Goal: Information Seeking & Learning: Learn about a topic

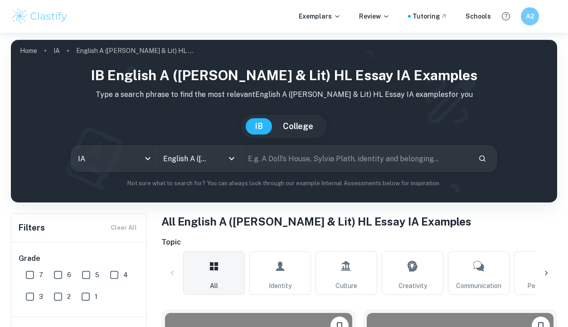
click at [294, 159] on input "text" at bounding box center [355, 158] width 229 height 25
type input "handmaids"
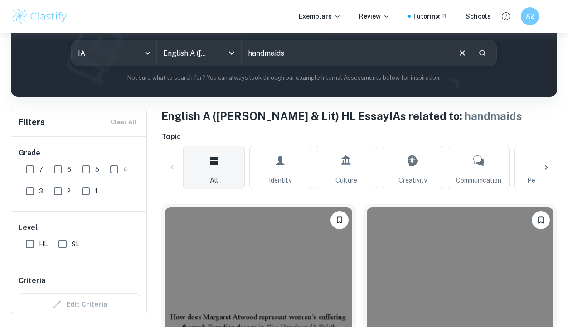
scroll to position [96, 0]
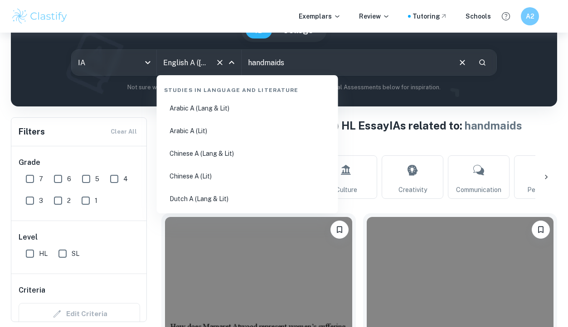
click at [207, 67] on input "English A (Lang & Lit) HL Essay" at bounding box center [186, 62] width 51 height 17
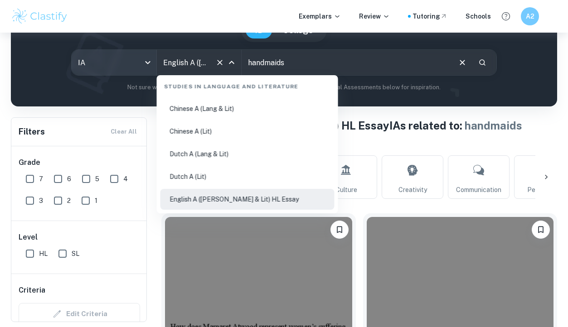
click at [148, 63] on body "We value your privacy We use cookies to enhance your browsing experience, serve…" at bounding box center [284, 100] width 568 height 327
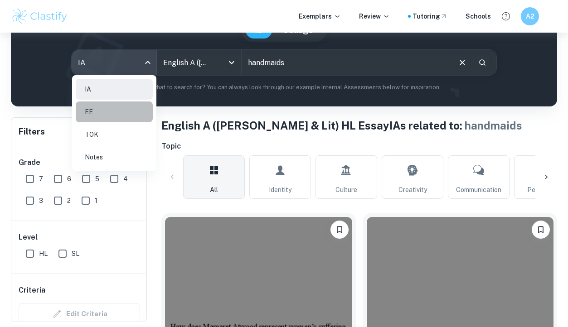
click at [110, 120] on li "EE" at bounding box center [114, 111] width 77 height 21
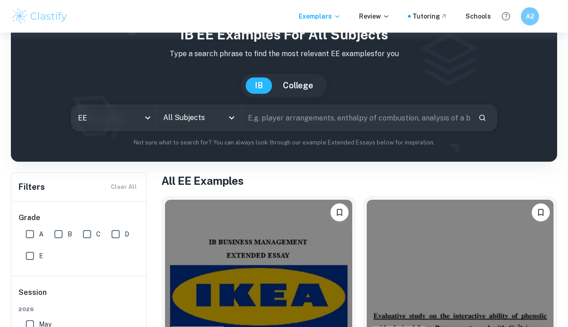
scroll to position [63, 0]
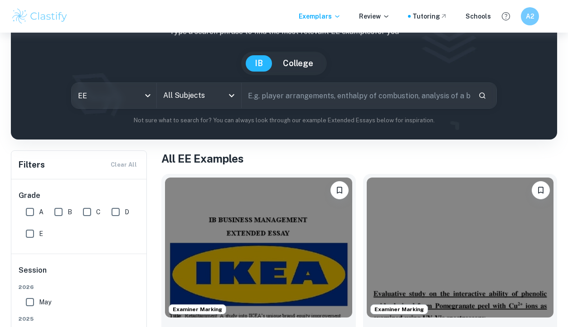
click at [274, 101] on input "text" at bounding box center [355, 95] width 229 height 25
type input "hndmaids"
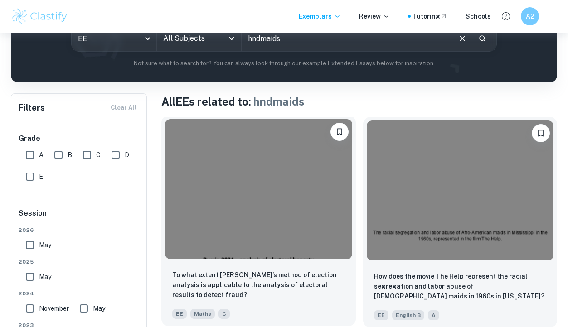
scroll to position [70, 0]
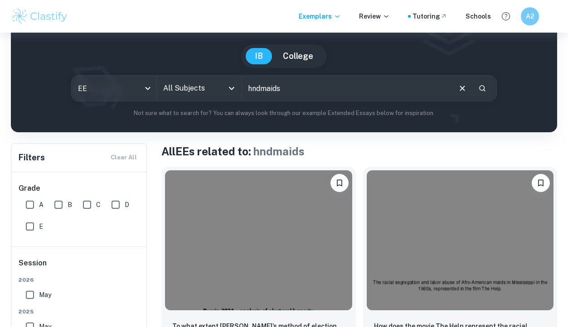
click at [193, 81] on input "All Subjects" at bounding box center [192, 88] width 63 height 17
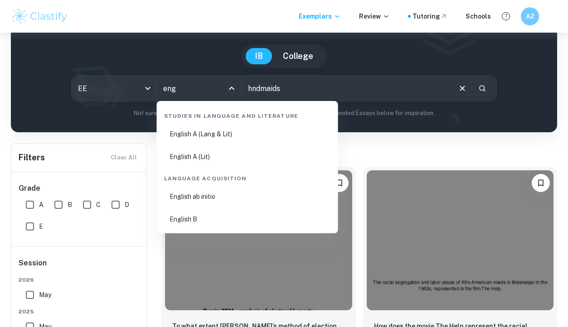
click at [252, 125] on li "English A (Lang & Lit)" at bounding box center [247, 134] width 174 height 21
type input "English A (Lang & Lit)"
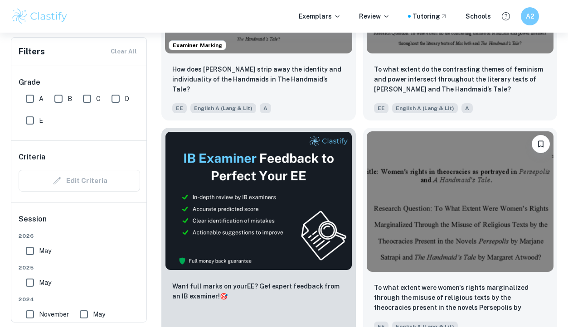
scroll to position [309, 0]
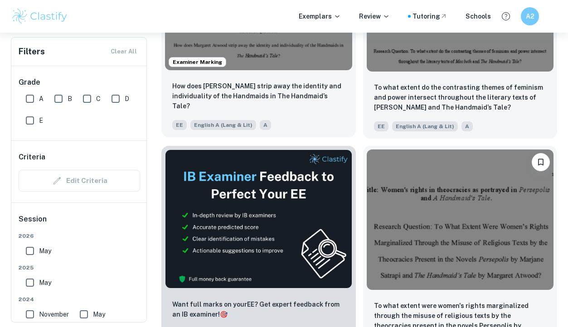
click at [280, 71] on div "Examiner Marking" at bounding box center [258, 0] width 194 height 147
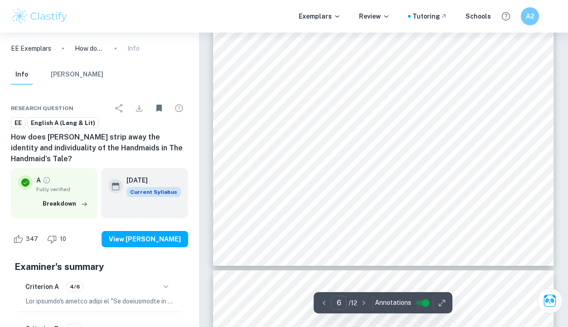
scroll to position [2744, 0]
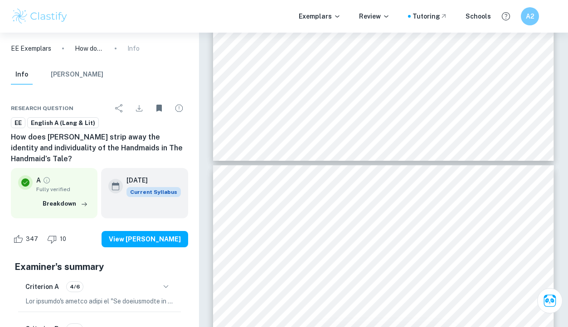
type input "7"
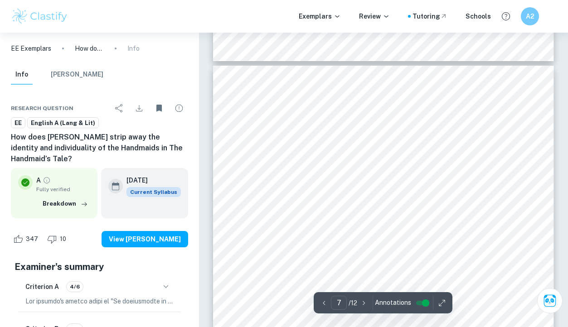
scroll to position [2948, 0]
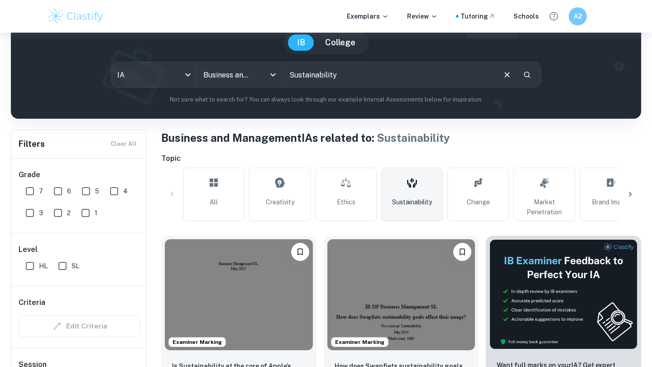
scroll to position [175, 0]
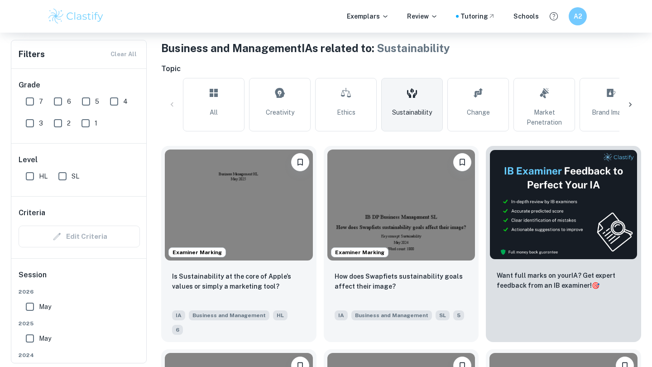
drag, startPoint x: 0, startPoint y: 112, endPoint x: 30, endPoint y: 101, distance: 32.2
click at [30, 101] on input "7" at bounding box center [30, 101] width 18 height 18
checkbox input "true"
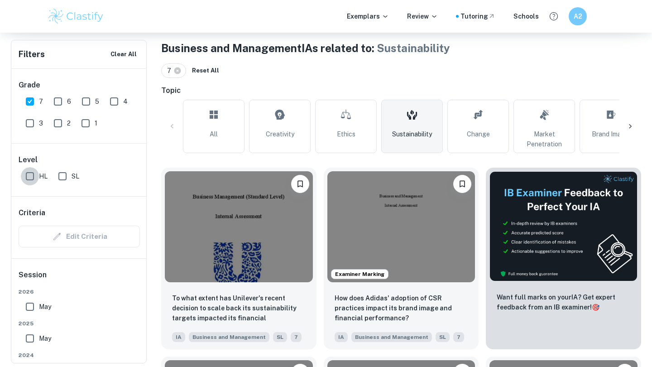
drag, startPoint x: 30, startPoint y: 101, endPoint x: 34, endPoint y: 175, distance: 73.9
click at [34, 175] on input "HL" at bounding box center [30, 176] width 18 height 18
checkbox input "true"
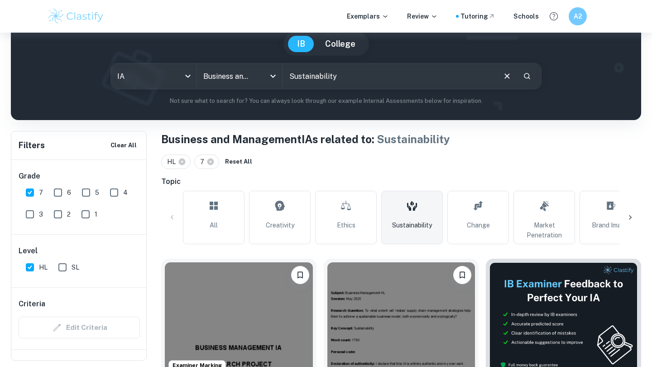
scroll to position [81, 0]
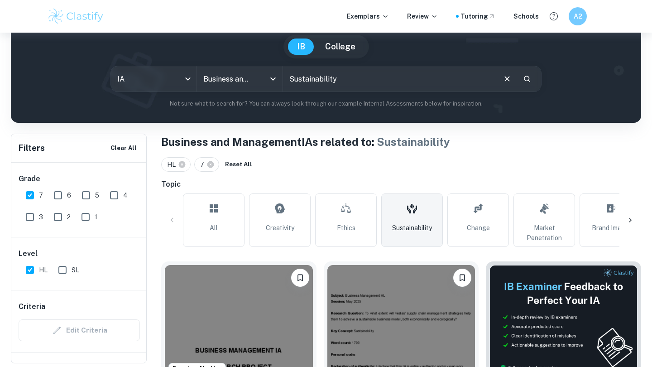
drag, startPoint x: 246, startPoint y: 207, endPoint x: 507, endPoint y: 73, distance: 294.4
click at [507, 73] on button "Clear" at bounding box center [507, 78] width 17 height 17
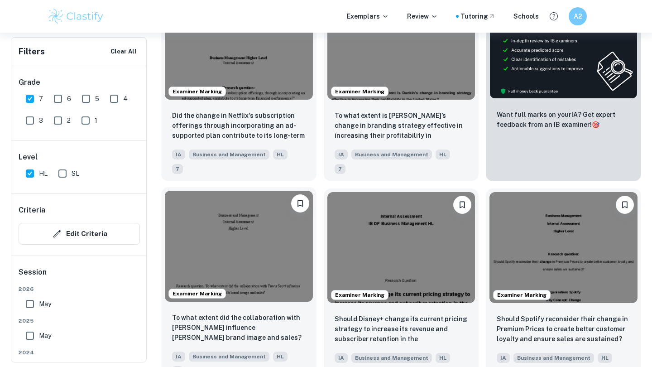
scroll to position [355, 0]
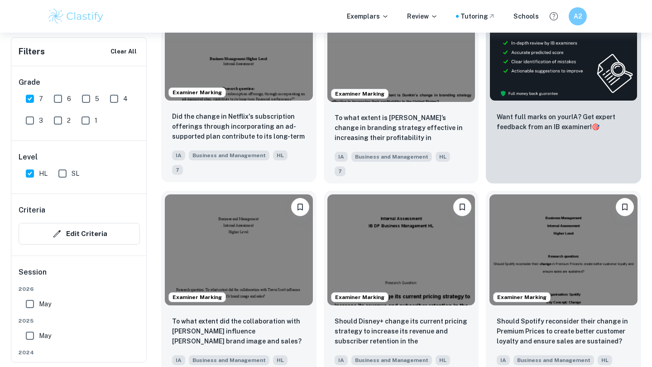
click at [178, 117] on p "Did the change in Netflix's subscription offerings through incorporating an ad-…" at bounding box center [239, 126] width 134 height 31
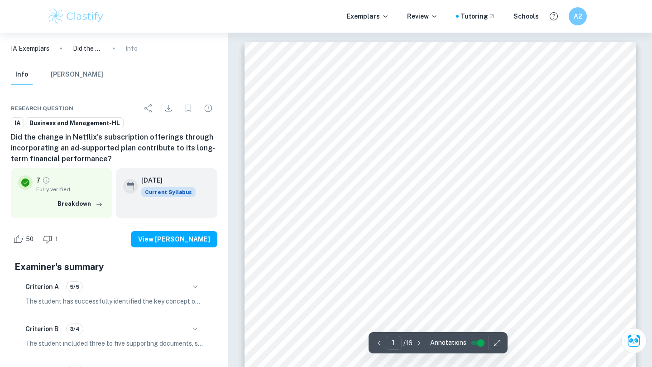
drag, startPoint x: 178, startPoint y: 117, endPoint x: 10, endPoint y: 134, distance: 168.5
click at [10, 134] on div "Research question IA Business and Management-HL Did the change in Netflix's sub…" at bounding box center [114, 340] width 228 height 505
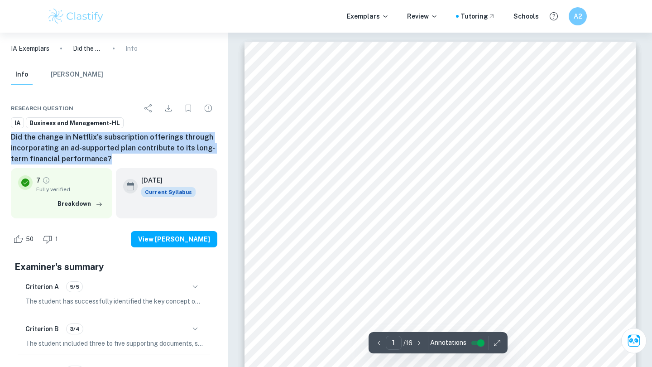
drag, startPoint x: 10, startPoint y: 134, endPoint x: 122, endPoint y: 163, distance: 116.0
click at [122, 163] on div "Research question IA Business and Management-HL Did the change in Netflix's sub…" at bounding box center [114, 340] width 228 height 505
copy h6 "Did the change in Netflix's subscription offerings through incorporating an ad-…"
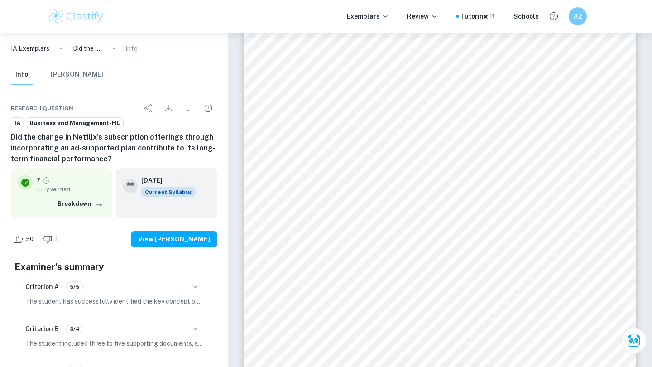
drag, startPoint x: 285, startPoint y: 115, endPoint x: 321, endPoint y: 143, distance: 45.8
click at [321, 143] on span "The limitations would be the limited peer-reviewed material and financial analy…" at bounding box center [438, 146] width 293 height 8
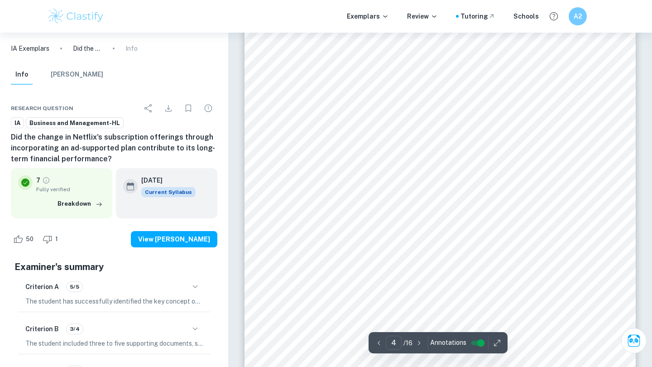
click at [321, 143] on span "The limitations would be the limited peer-reviewed material and financial analy…" at bounding box center [438, 146] width 293 height 8
drag, startPoint x: 321, startPoint y: 143, endPoint x: 319, endPoint y: 149, distance: 5.9
click at [319, 149] on span "The limitations would be the limited peer-reviewed material and financial analy…" at bounding box center [438, 146] width 293 height 8
drag, startPoint x: 319, startPoint y: 149, endPoint x: 421, endPoint y: 201, distance: 114.7
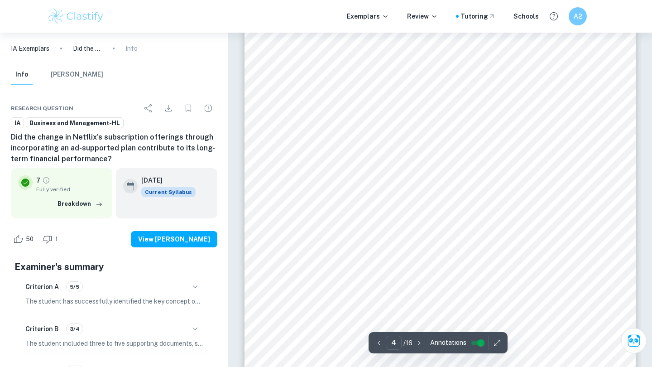
click at [421, 201] on span "Force Field analysis can be biased due to the subjective nature of scoring." at bounding box center [408, 201] width 232 height 8
click at [191, 132] on h6 "Did the change in Netflix's subscription offerings through incorporating an ad-…" at bounding box center [114, 148] width 207 height 33
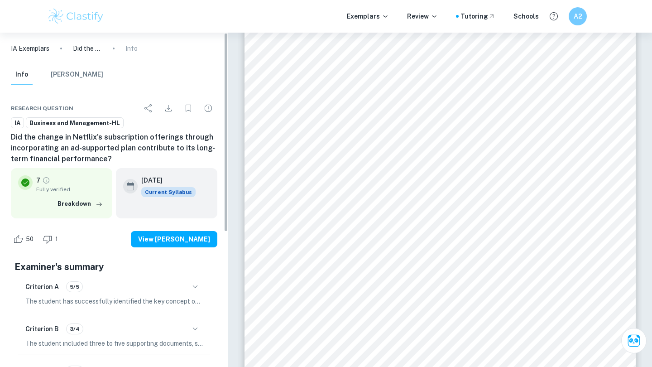
drag, startPoint x: 421, startPoint y: 201, endPoint x: 363, endPoint y: 206, distance: 58.2
click at [363, 206] on div "Methodology Employed This investigation will rely on secondary research. Four s…" at bounding box center [440, 180] width 391 height 553
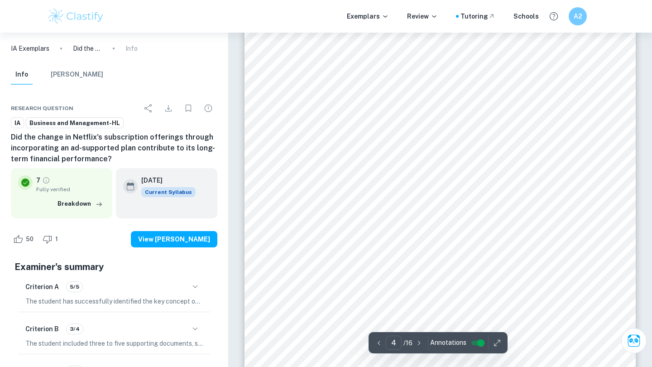
scroll to position [1751, 0]
drag, startPoint x: 363, startPoint y: 206, endPoint x: 346, endPoint y: 267, distance: 64.0
click at [346, 267] on span "The limitations would be the limited peer-reviewed material and financial analy…" at bounding box center [438, 269] width 293 height 8
click at [346, 268] on span "The limitations would be the limited peer-reviewed material and financial analy…" at bounding box center [438, 269] width 293 height 8
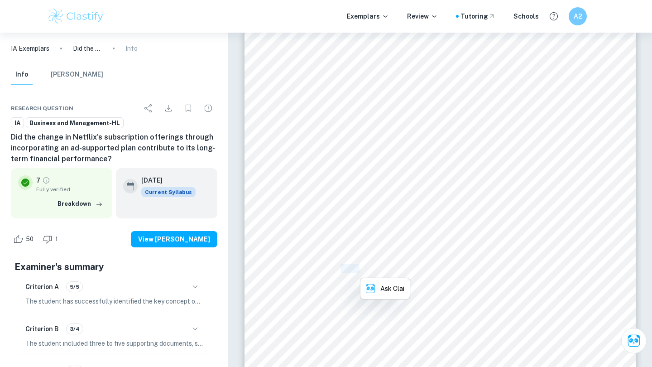
click at [346, 268] on span "The limitations would be the limited peer-reviewed material and financial analy…" at bounding box center [438, 269] width 293 height 8
click at [327, 268] on span "The limitations would be the limited peer-reviewed material and financial analy…" at bounding box center [438, 269] width 293 height 8
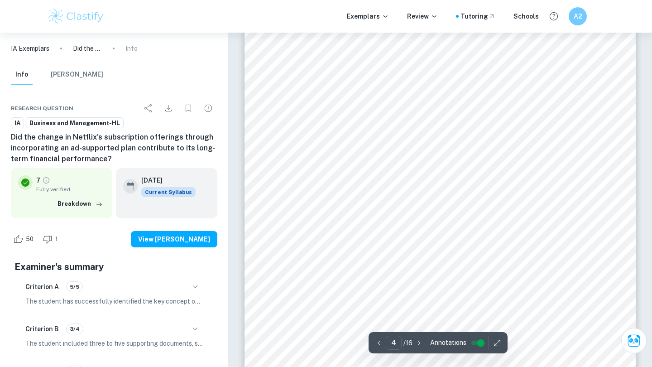
scroll to position [1941, 0]
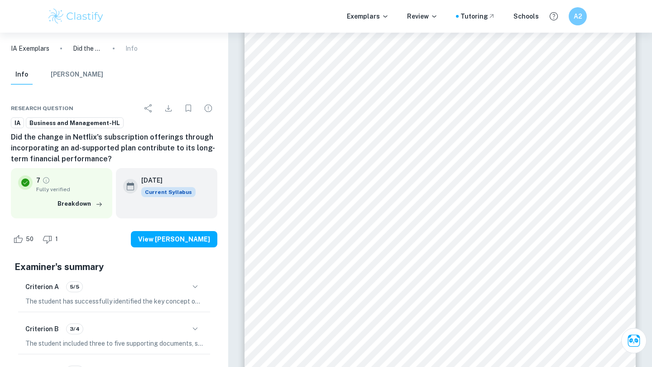
drag, startPoint x: 316, startPoint y: 264, endPoint x: 293, endPoint y: 75, distance: 190.4
click at [293, 75] on span "The limitations would be the limited peer-reviewed material and financial analy…" at bounding box center [438, 78] width 293 height 8
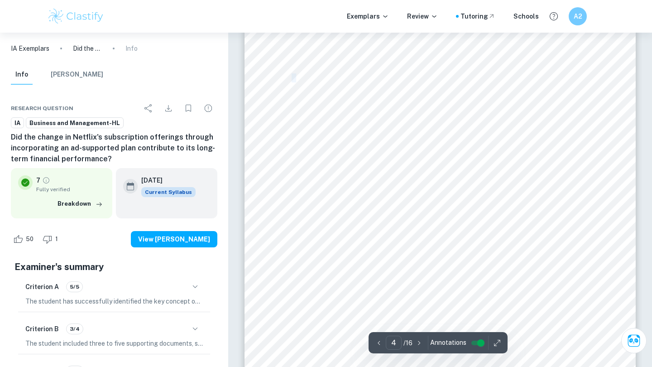
drag, startPoint x: 293, startPoint y: 75, endPoint x: 299, endPoint y: 74, distance: 5.9
click at [299, 74] on span "The limitations would be the limited peer-reviewed material and financial analy…" at bounding box center [438, 78] width 293 height 8
drag, startPoint x: 299, startPoint y: 74, endPoint x: 362, endPoint y: 165, distance: 110.3
click at [362, 165] on div "Methodology Employed This investigation will rely on secondary research. Four s…" at bounding box center [440, 112] width 391 height 553
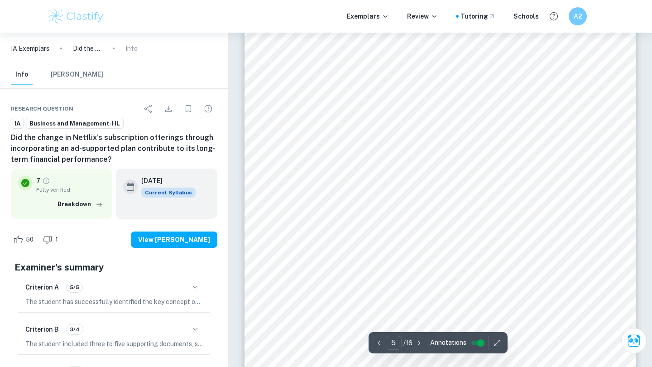
scroll to position [2446, 0]
click at [368, 215] on span "Netflix Inc. 2022 SWOT Analysis of the causes of" at bounding box center [369, 217] width 154 height 8
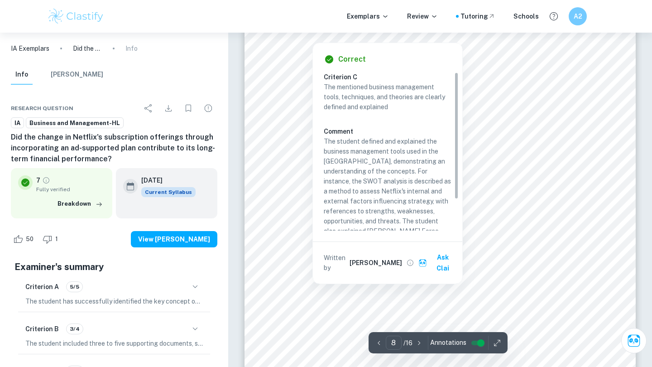
scroll to position [4091, 0]
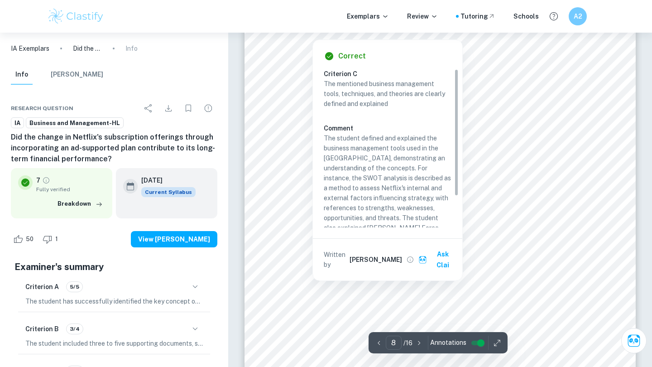
drag, startPoint x: 417, startPoint y: 158, endPoint x: 506, endPoint y: 168, distance: 88.9
click at [506, 168] on div "Business Tool 2: Lewins Force Field Analysis The Force Field Analysis is a tool…" at bounding box center [440, 190] width 391 height 553
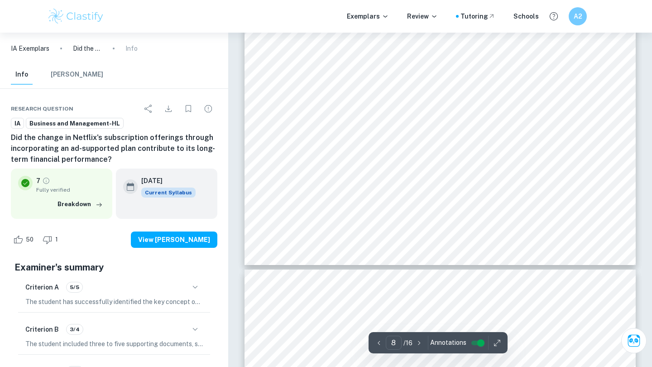
scroll to position [4294, 0]
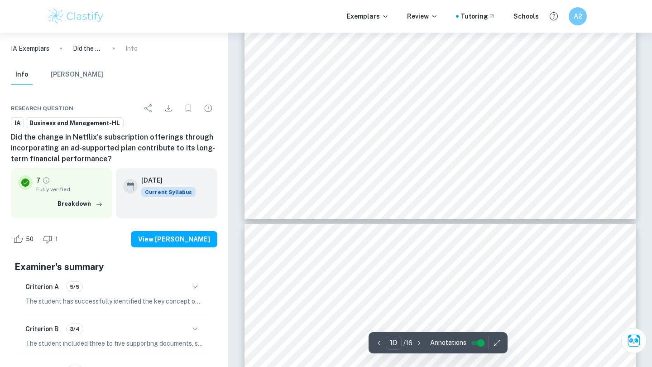
type input "11"
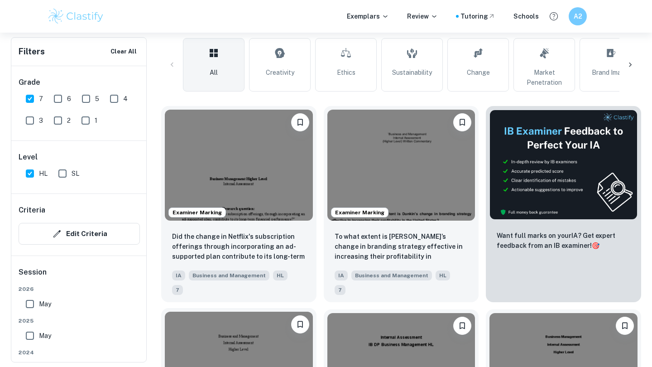
scroll to position [236, 0]
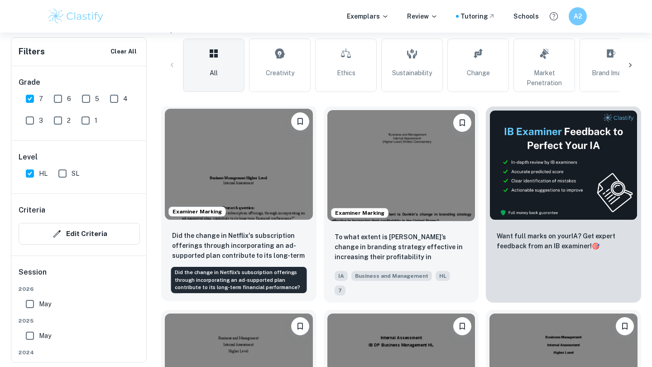
click at [385, 168] on img at bounding box center [402, 165] width 148 height 111
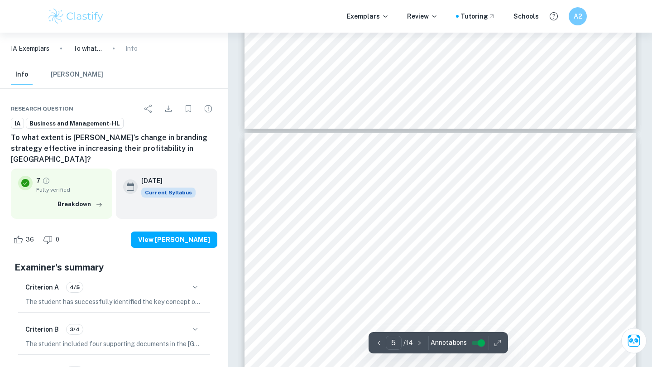
scroll to position [2205, 0]
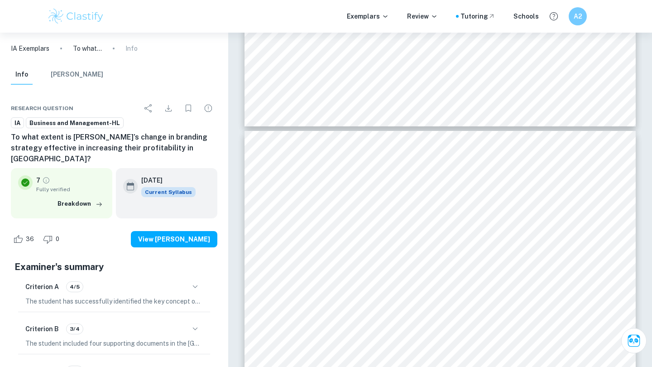
drag, startPoint x: 385, startPoint y: 168, endPoint x: 605, endPoint y: 271, distance: 243.4
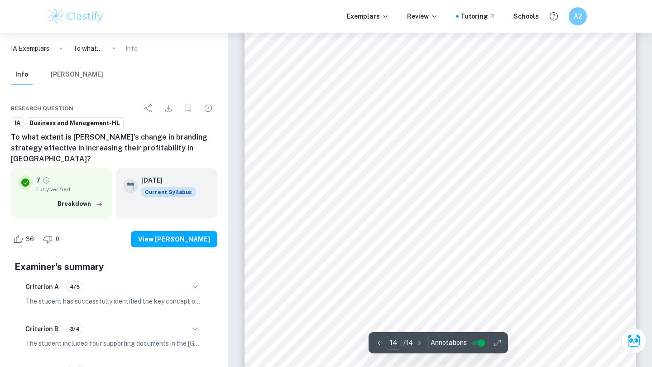
scroll to position [7345, 0]
drag, startPoint x: 605, startPoint y: 271, endPoint x: 429, endPoint y: 145, distance: 217.2
click at [429, 145] on span "in branding strategy has been successful in terms of" at bounding box center [489, 147] width 199 height 8
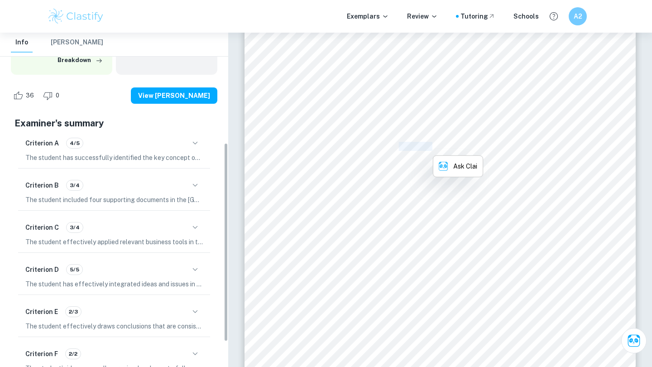
scroll to position [215, 0]
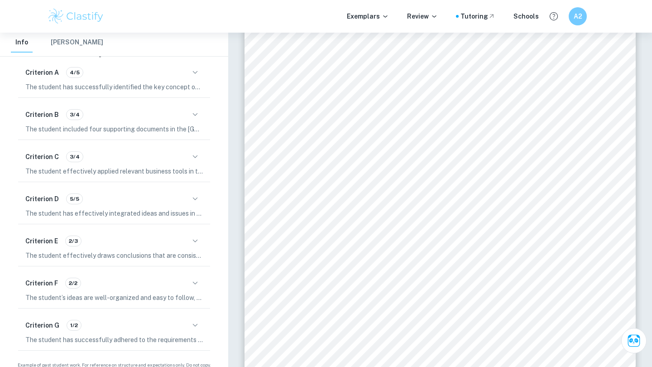
drag, startPoint x: 96, startPoint y: 217, endPoint x: 112, endPoint y: 81, distance: 137.8
click at [112, 81] on div "Criterion A 4/5 The student has successfully identified the key concept of chan…" at bounding box center [114, 78] width 192 height 38
drag, startPoint x: 112, startPoint y: 81, endPoint x: 191, endPoint y: 72, distance: 79.3
click at [191, 72] on icon "button" at bounding box center [195, 72] width 11 height 11
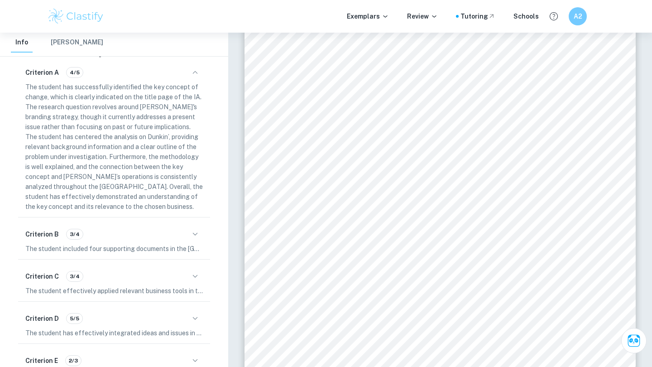
drag, startPoint x: 191, startPoint y: 72, endPoint x: 320, endPoint y: 154, distance: 152.7
click at [320, 154] on div "To what extent is Dunkin9s change in branding strategy effective in increasing …" at bounding box center [440, 287] width 391 height 554
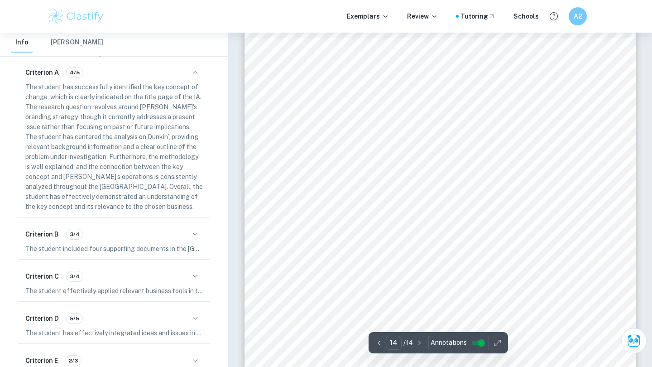
click at [322, 145] on span "Overall, Dunkin9s" at bounding box center [323, 147] width 62 height 8
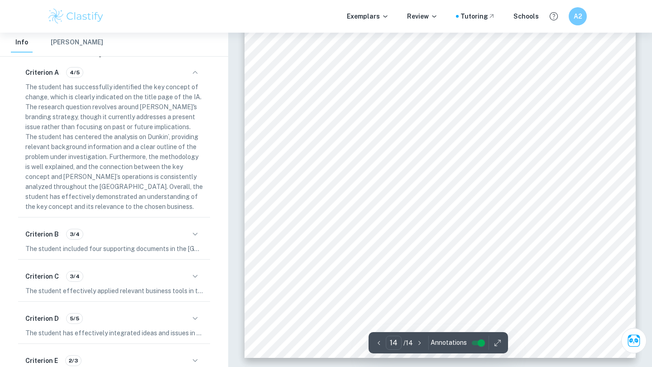
drag, startPoint x: 320, startPoint y: 154, endPoint x: 329, endPoint y: 89, distance: 65.4
click at [329, 89] on span "of assessing profitability, with other external factors which must be accounted…" at bounding box center [440, 92] width 297 height 8
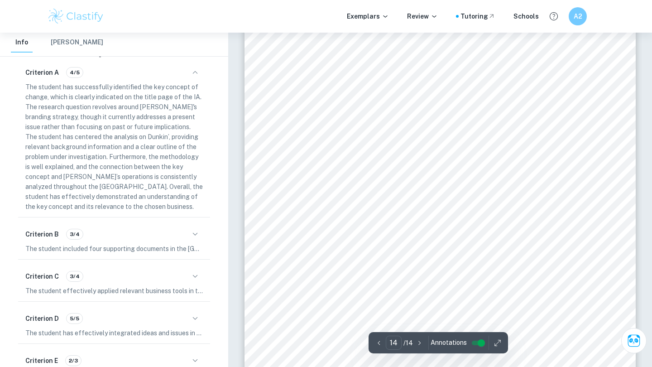
scroll to position [7486, 0]
drag, startPoint x: 329, startPoint y: 89, endPoint x: 322, endPoint y: 114, distance: 25.9
click at [322, 114] on span "after 2019, due to Dunkin9 becoming a private company. In addition, DNKN includ…" at bounding box center [440, 115] width 297 height 8
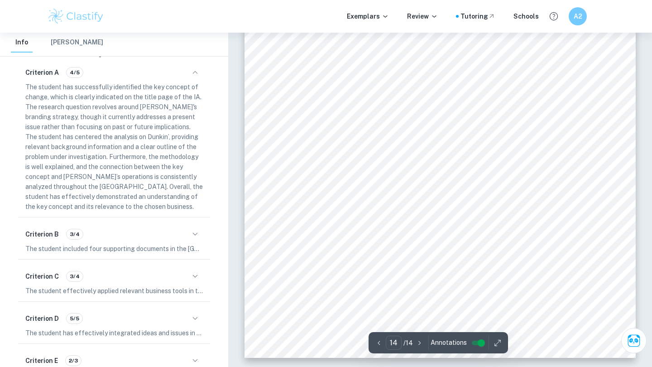
scroll to position [7550, 0]
drag, startPoint x: 322, startPoint y: 114, endPoint x: 357, endPoint y: 257, distance: 147.5
click at [357, 257] on span "story#:~:text=To%20make%20this%20happen%2C%20Dunkin Pg 24" at bounding box center [382, 259] width 180 height 7
click at [356, 259] on span "story#:~:text=To%20make%20this%20happen%2C%20Dunkin Pg 24" at bounding box center [382, 259] width 180 height 7
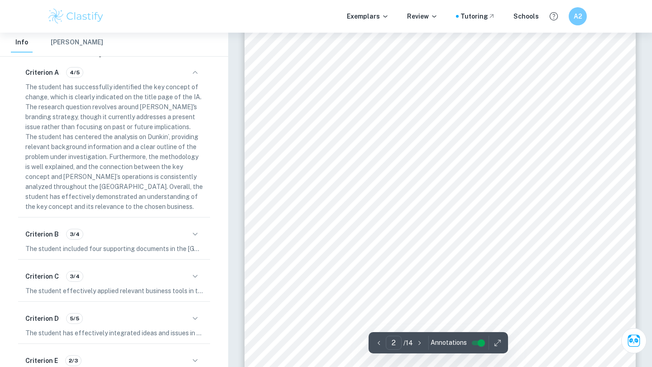
type input "1"
drag, startPoint x: 358, startPoint y: 215, endPoint x: 310, endPoint y: 264, distance: 68.9
click at [310, 264] on span "Research question: To what extent is Dunkin9s change in branding strategy" at bounding box center [440, 262] width 296 height 8
click at [306, 263] on span "Research question: To what extent is Dunkin9s change in branding strategy" at bounding box center [440, 262] width 296 height 8
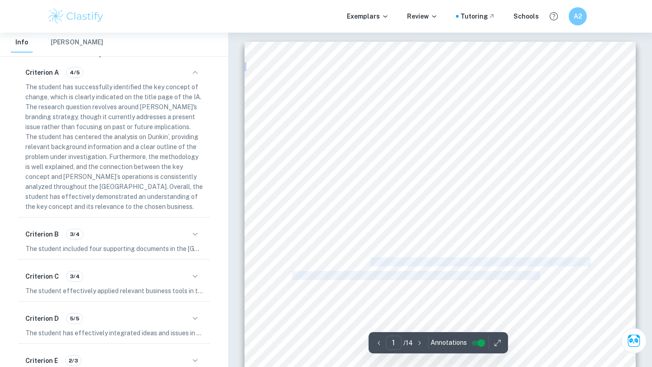
drag, startPoint x: 306, startPoint y: 263, endPoint x: 520, endPoint y: 274, distance: 214.1
click at [520, 274] on div "`Business and Management Internal Assessment (Higher Level) Written Commentary …" at bounding box center [440, 319] width 391 height 554
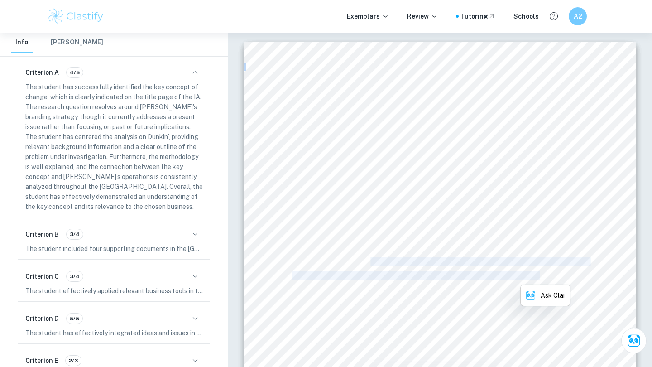
copy div "To what extent is Dunkin9s change in branding strategy effective in increasing …"
drag, startPoint x: 520, startPoint y: 274, endPoint x: 438, endPoint y: 197, distance: 112.2
click at [438, 197] on div "`Business and Management Internal Assessment (Higher Level) Written Commentary …" at bounding box center [440, 319] width 391 height 554
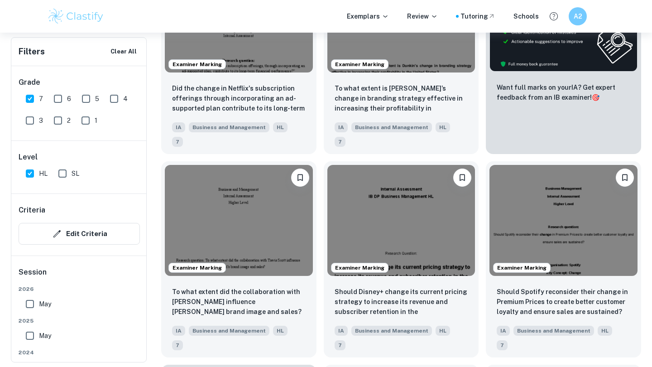
scroll to position [321, 0]
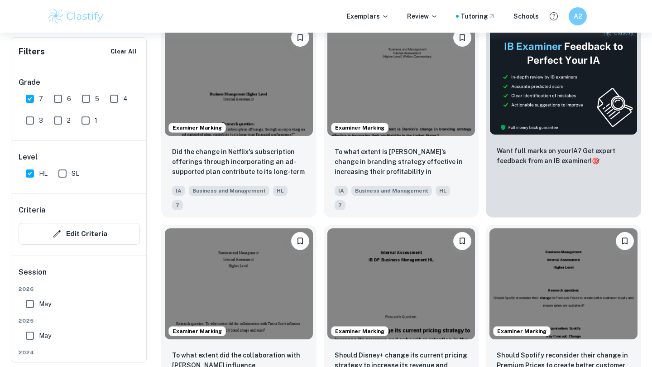
click at [365, 107] on img at bounding box center [402, 80] width 148 height 111
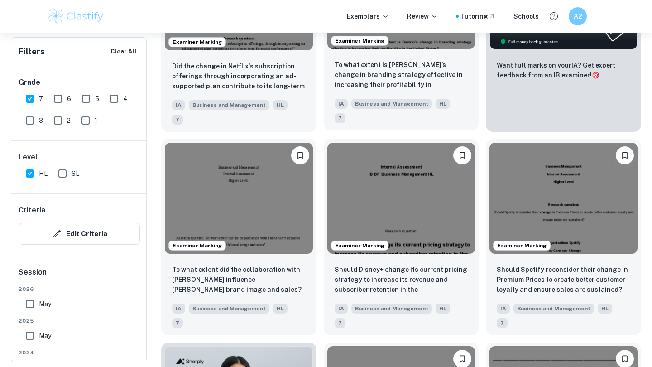
scroll to position [406, 0]
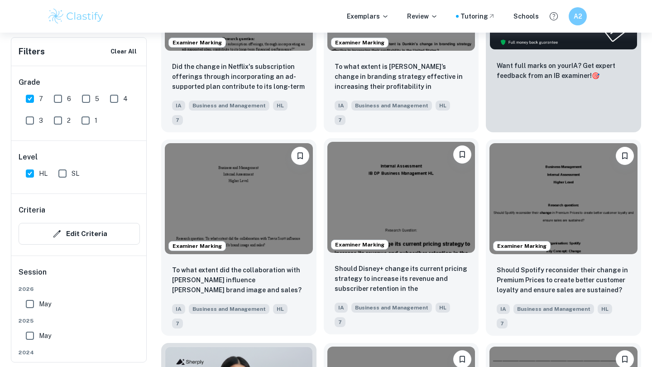
click at [246, 215] on img at bounding box center [239, 198] width 148 height 111
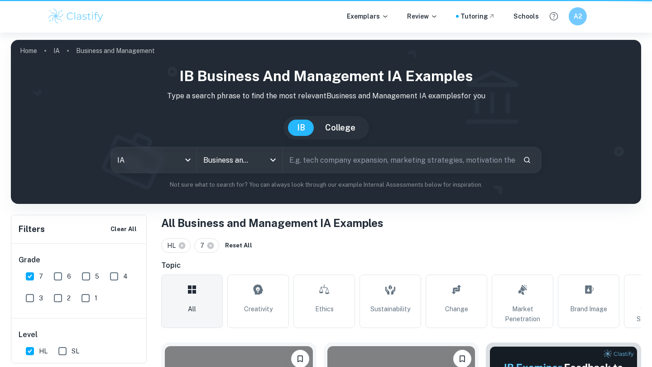
scroll to position [406, 0]
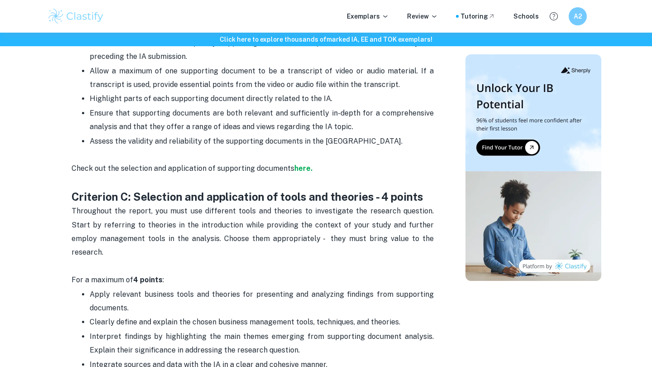
scroll to position [870, 0]
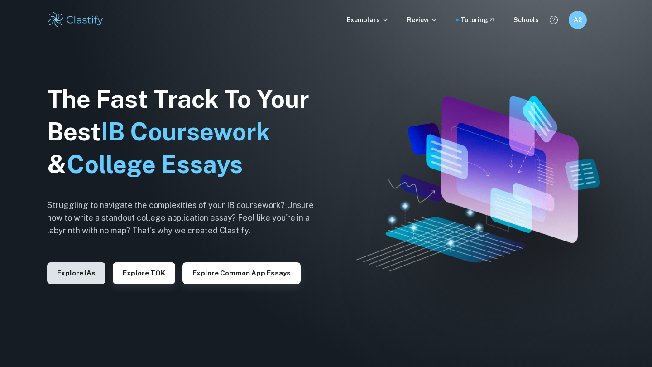
click at [85, 283] on button "Explore IAs" at bounding box center [76, 273] width 58 height 22
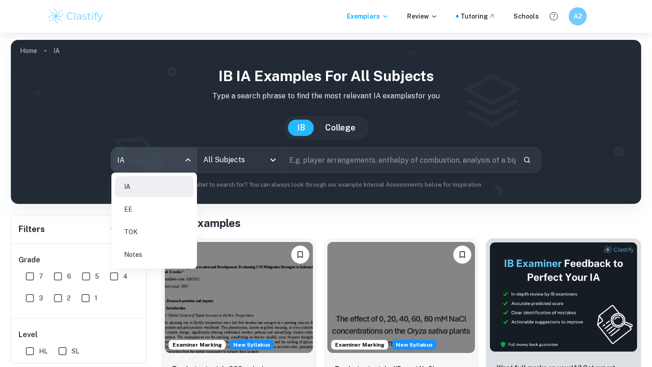
click at [137, 158] on body "We value your privacy We use cookies to enhance your browsing experience, serve…" at bounding box center [326, 216] width 652 height 367
click at [139, 211] on li "EE" at bounding box center [154, 209] width 78 height 21
type input "ee"
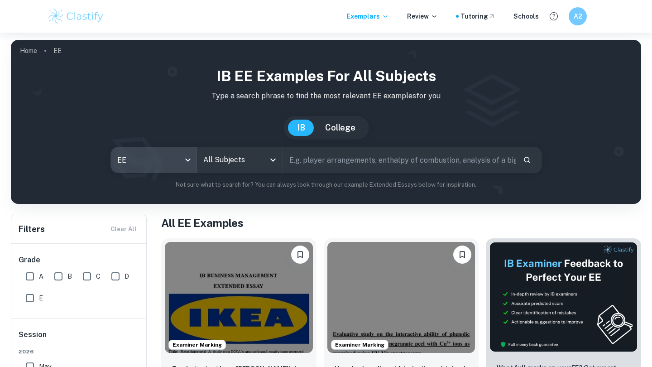
click at [255, 159] on input "All Subjects" at bounding box center [233, 159] width 64 height 17
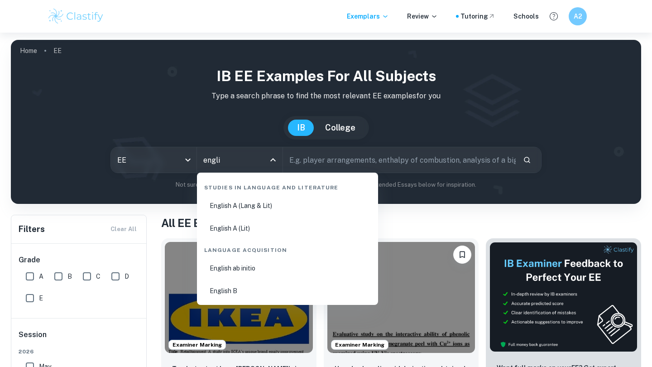
click at [229, 204] on li "English A (Lang & Lit)" at bounding box center [288, 205] width 174 height 21
type input "English A (Lang & Lit)"
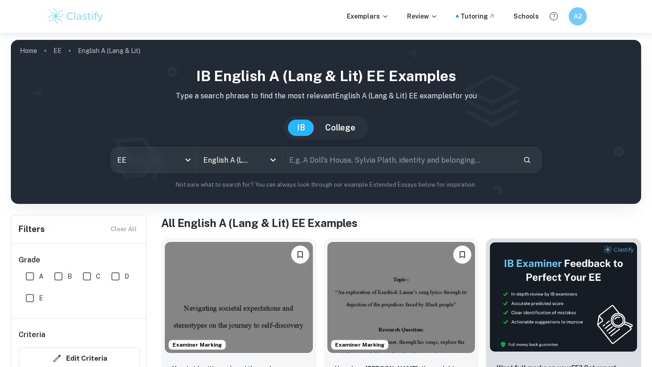
click at [316, 160] on input "text" at bounding box center [399, 159] width 233 height 25
type input "handmaids tale"
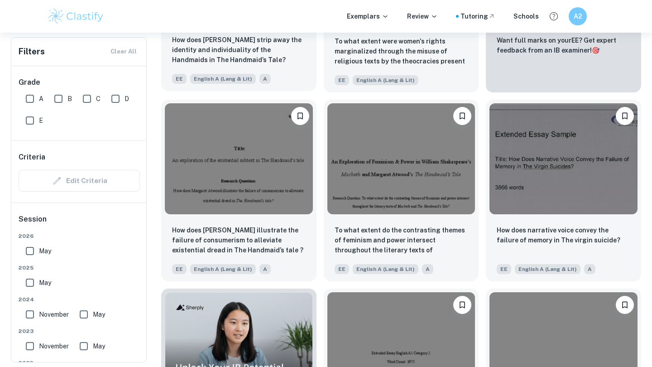
scroll to position [328, 0]
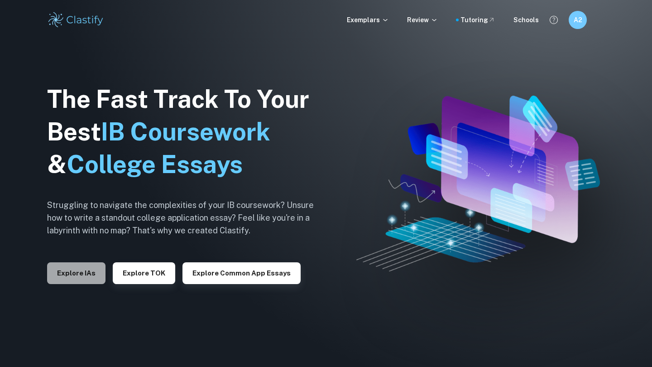
click at [85, 272] on button "Explore IAs" at bounding box center [76, 273] width 58 height 22
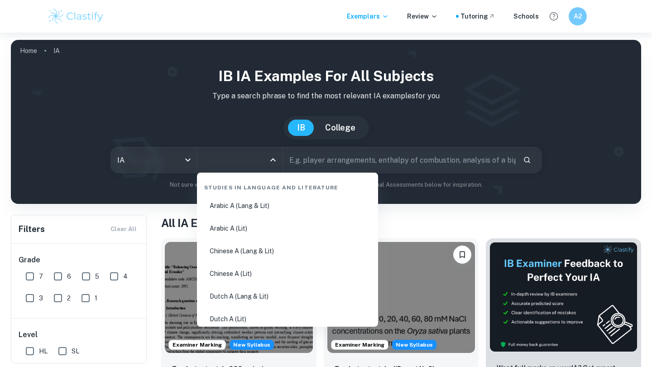
click at [235, 164] on input "All Subjects" at bounding box center [233, 159] width 64 height 17
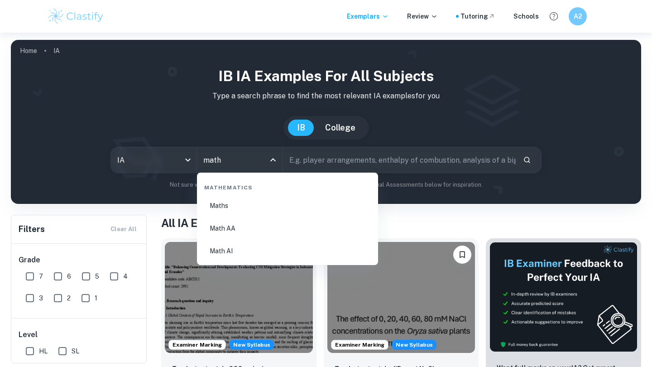
click at [217, 246] on li "Math AI" at bounding box center [288, 251] width 174 height 21
type input "Math AI"
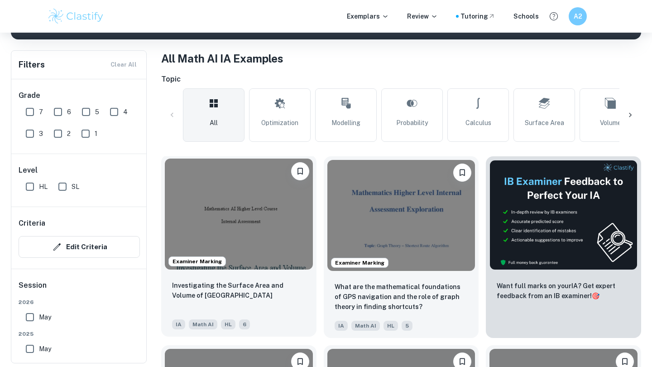
scroll to position [164, 0]
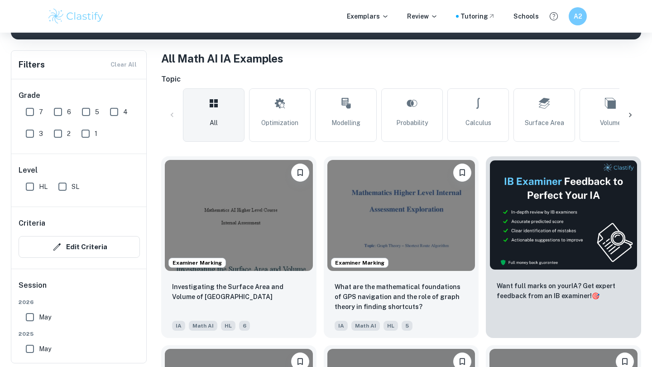
click at [32, 116] on input "7" at bounding box center [30, 112] width 18 height 18
checkbox input "true"
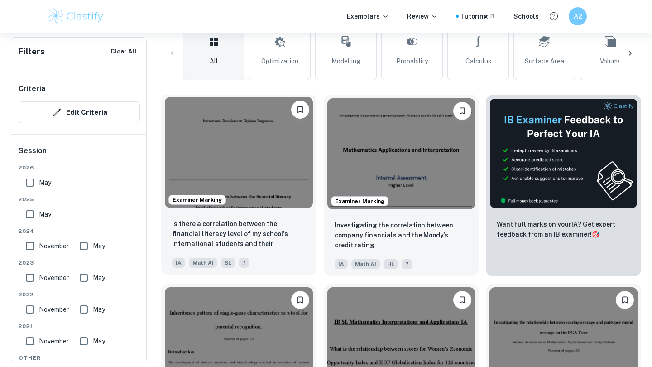
scroll to position [249, 0]
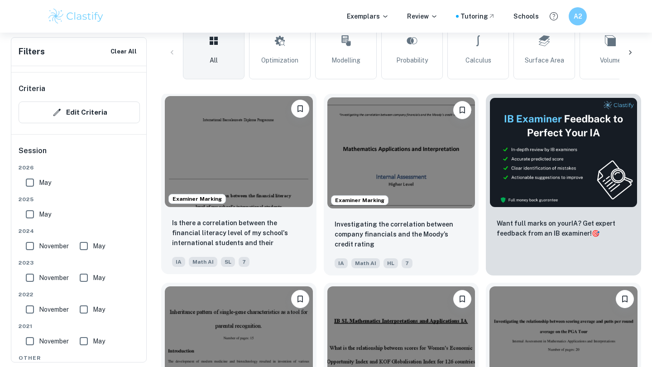
click at [217, 154] on img at bounding box center [239, 151] width 148 height 111
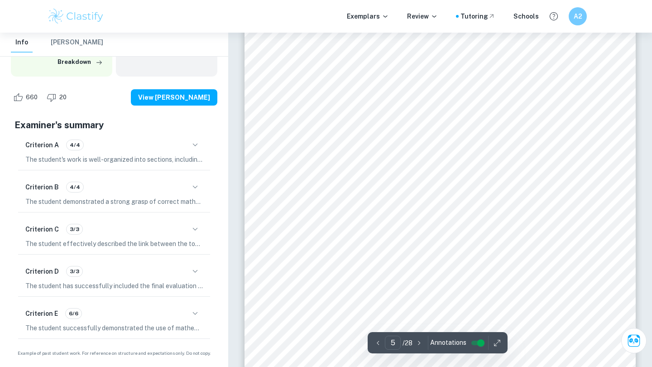
scroll to position [2232, 0]
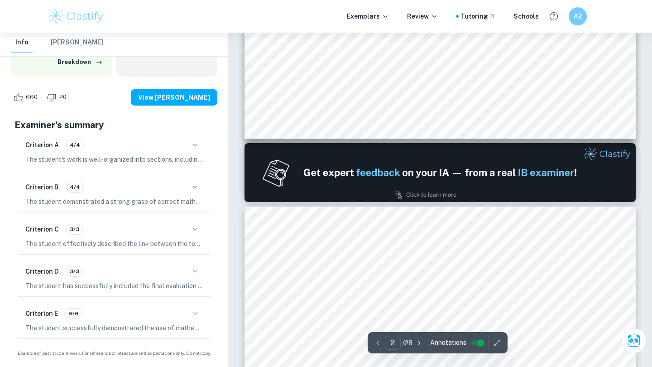
type input "1"
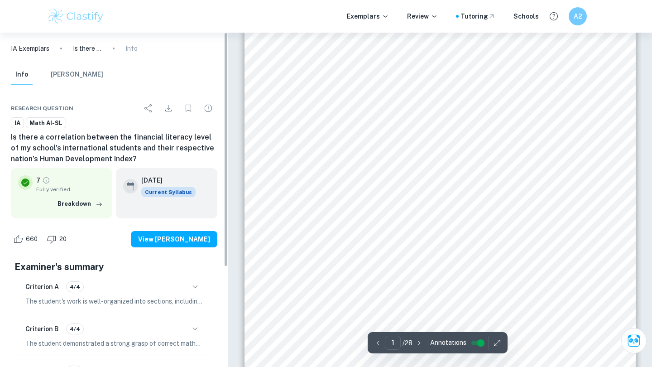
scroll to position [0, 0]
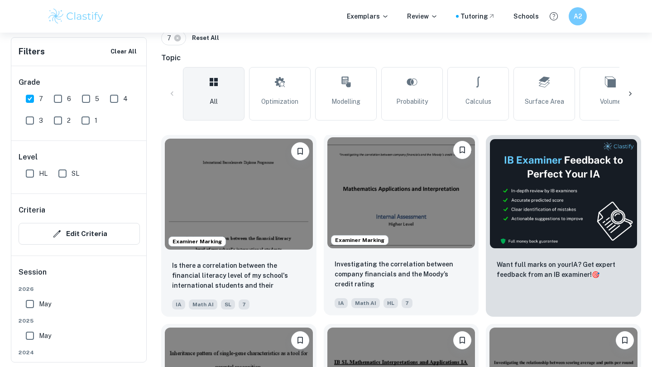
scroll to position [208, 0]
